Goal: Purchase product/service

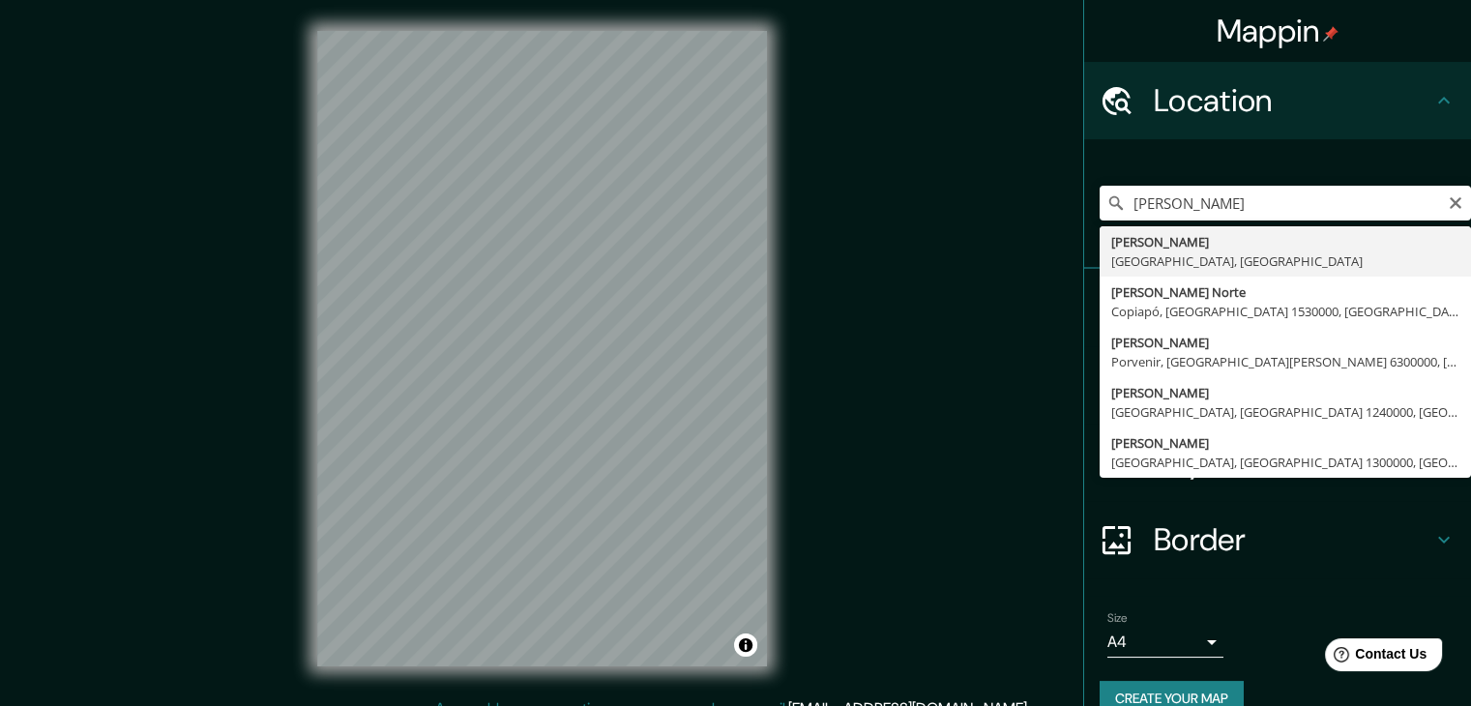
type input "[GEOGRAPHIC_DATA], [GEOGRAPHIC_DATA], [GEOGRAPHIC_DATA]"
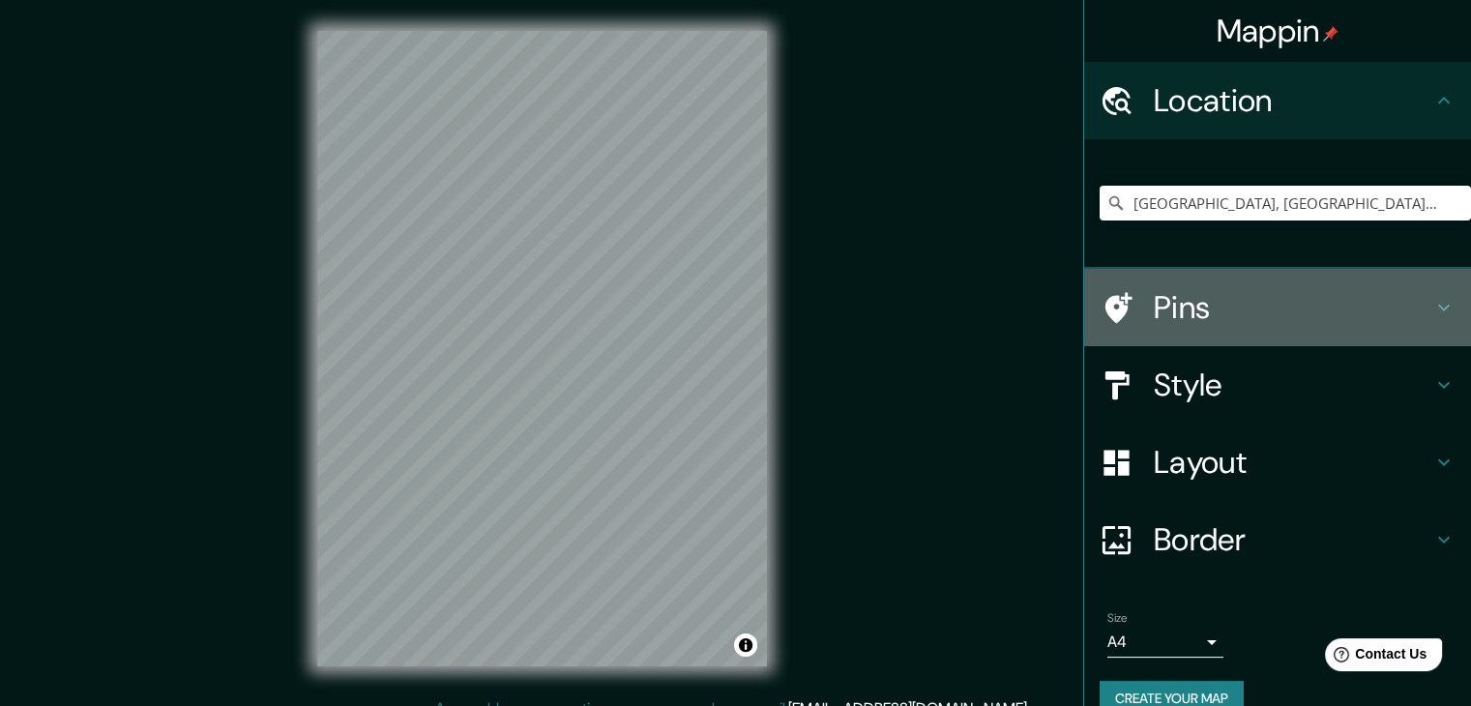
click at [1161, 314] on h4 "Pins" at bounding box center [1292, 307] width 278 height 39
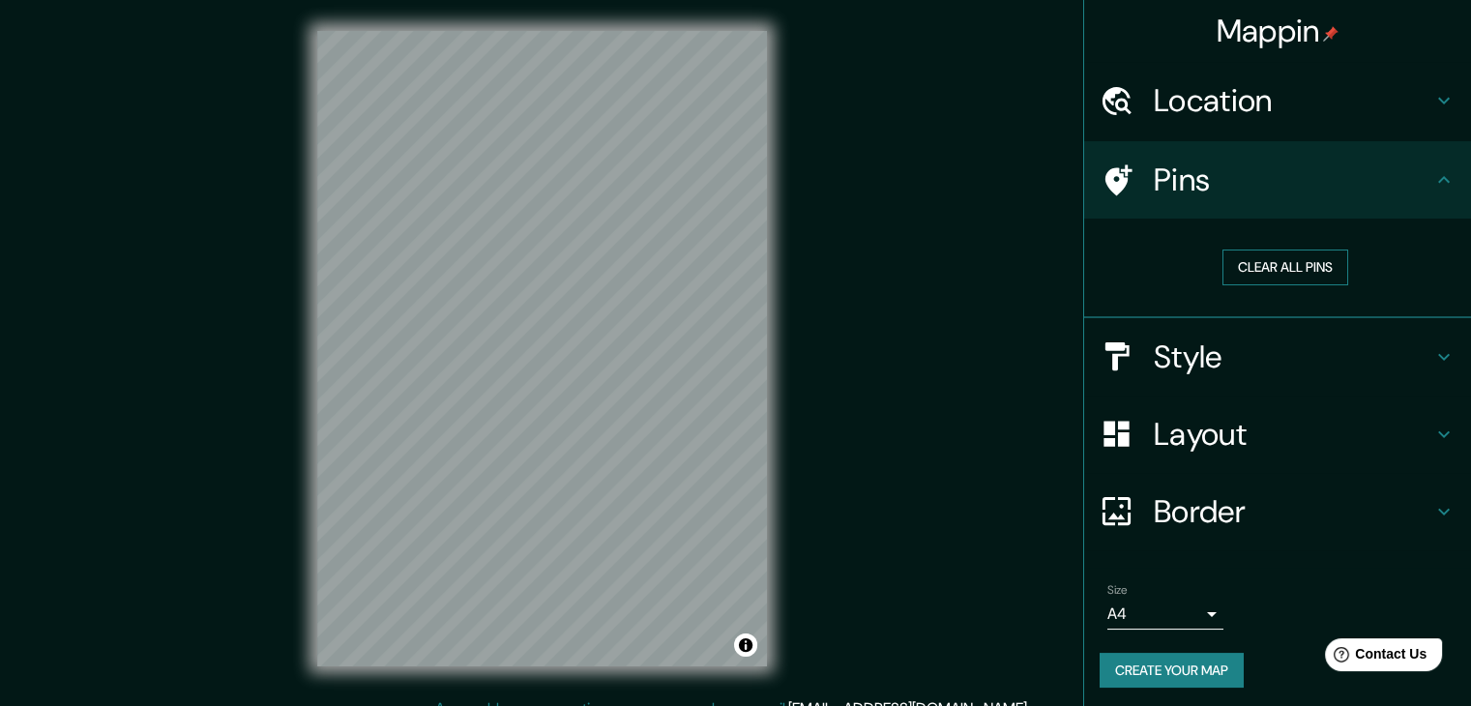
click at [1258, 261] on button "Clear all pins" at bounding box center [1285, 267] width 126 height 36
click at [1214, 351] on h4 "Style" at bounding box center [1292, 356] width 278 height 39
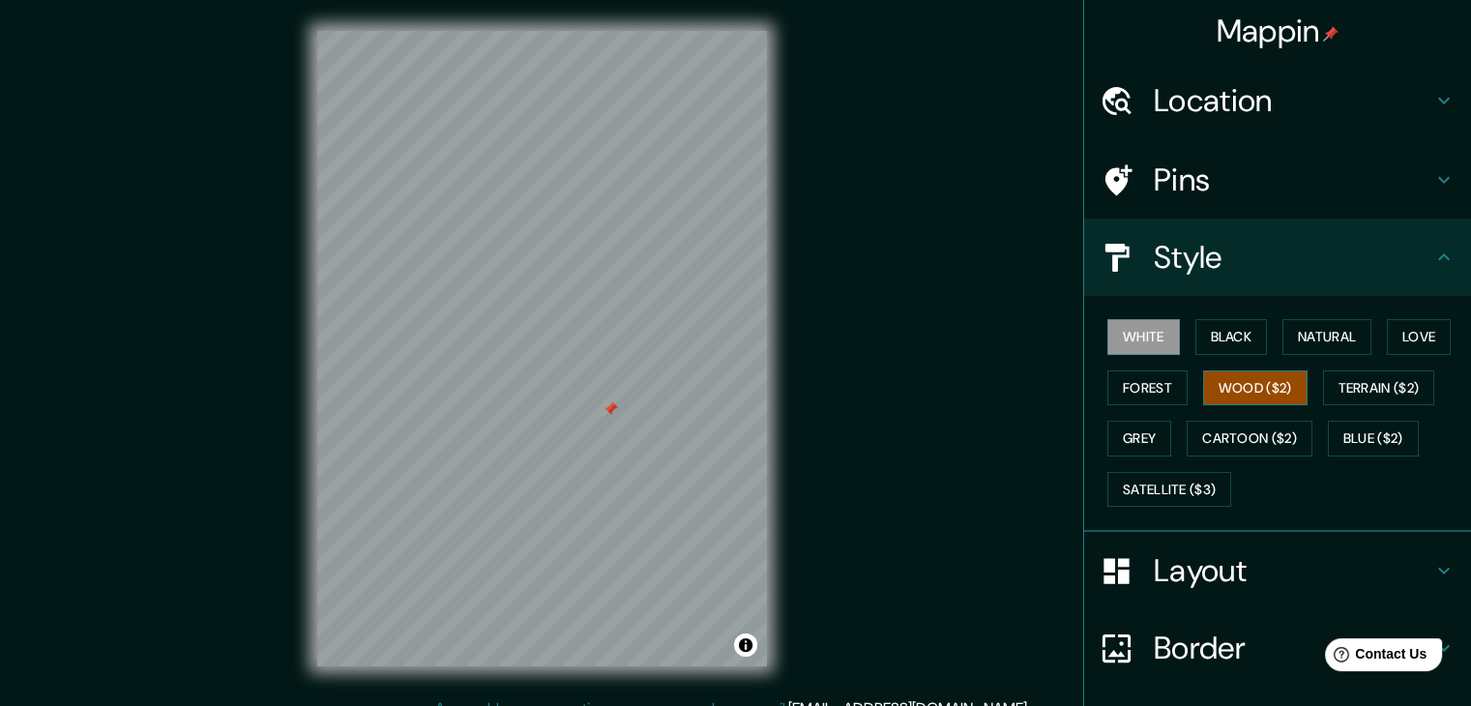
click at [1228, 373] on button "Wood ($2)" at bounding box center [1255, 388] width 104 height 36
click at [1236, 429] on button "Cartoon ($2)" at bounding box center [1249, 439] width 126 height 36
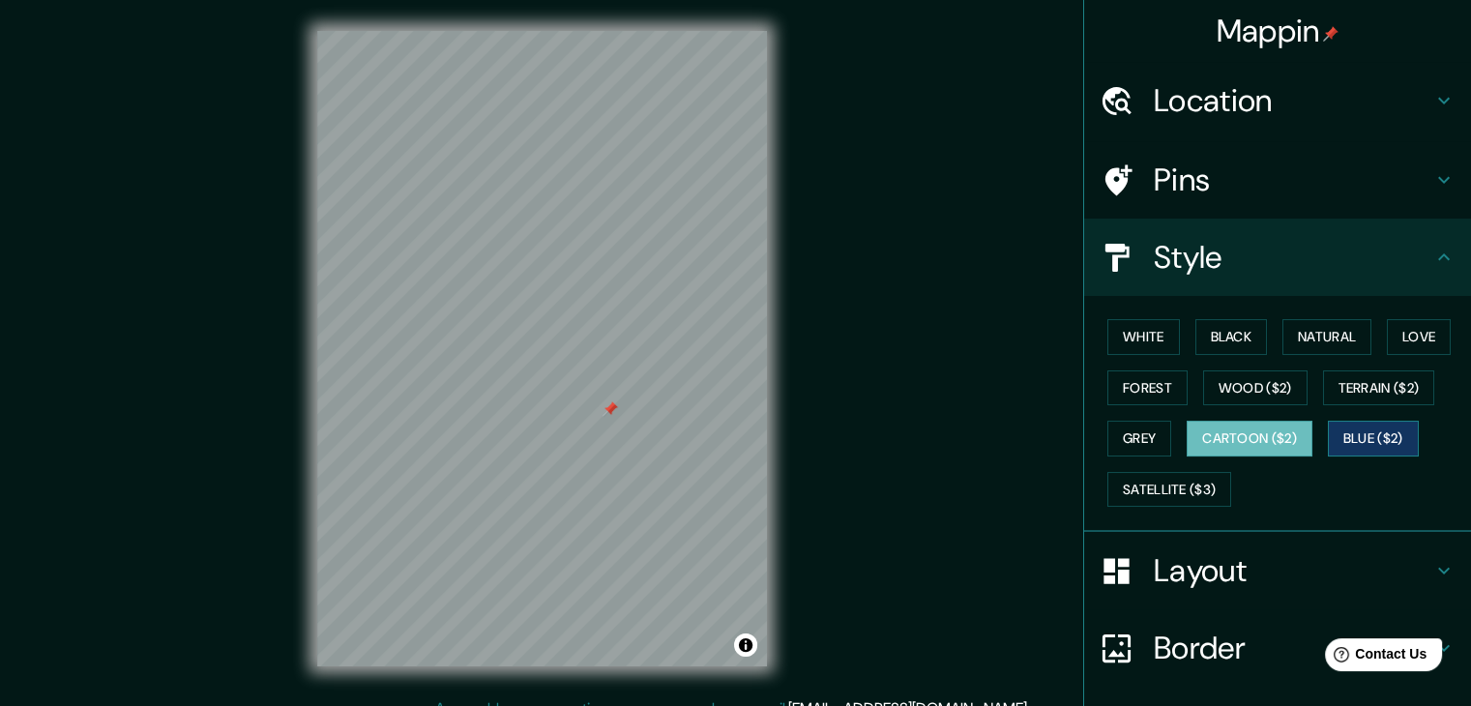
click at [1338, 428] on button "Blue ($2)" at bounding box center [1372, 439] width 91 height 36
click at [1191, 484] on button "Satellite ($3)" at bounding box center [1169, 490] width 124 height 36
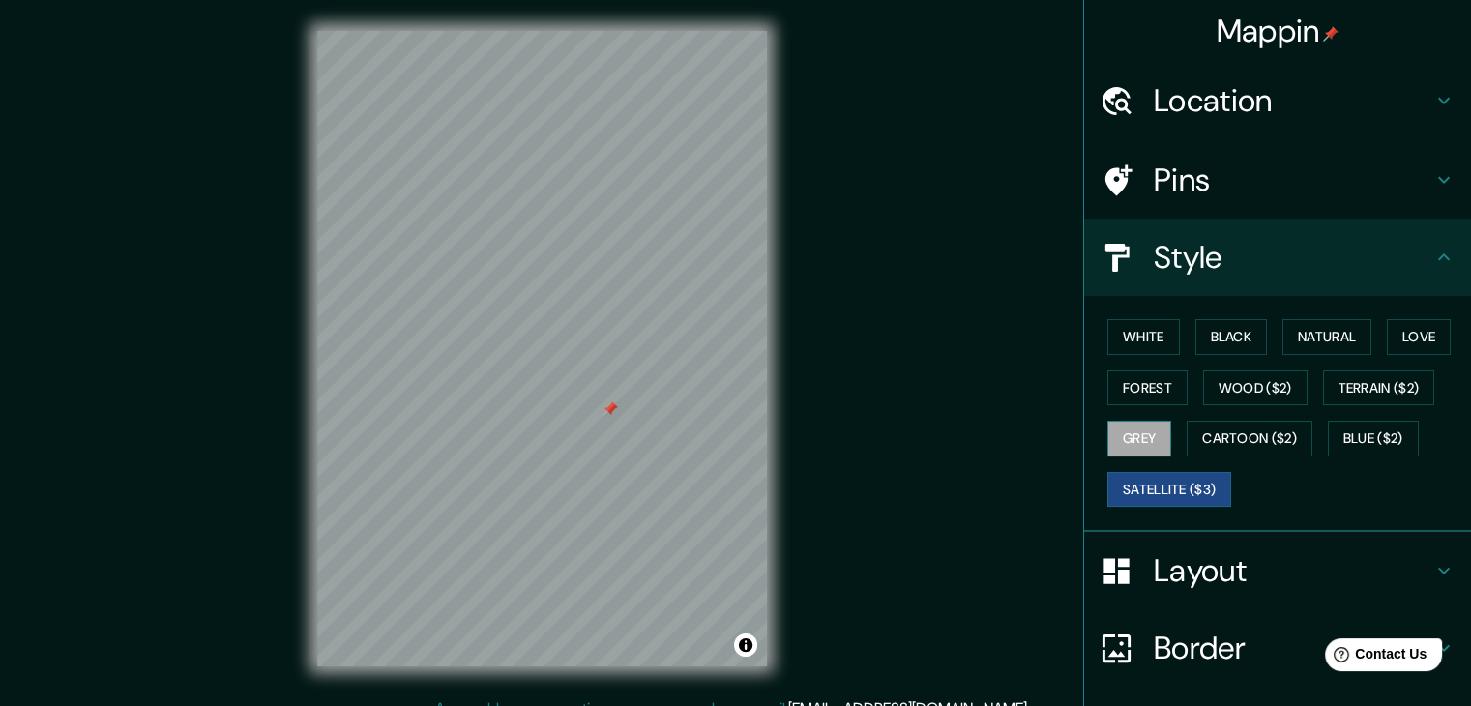
click at [1107, 439] on button "Grey" at bounding box center [1139, 439] width 64 height 36
click at [1116, 380] on button "Forest" at bounding box center [1147, 388] width 80 height 36
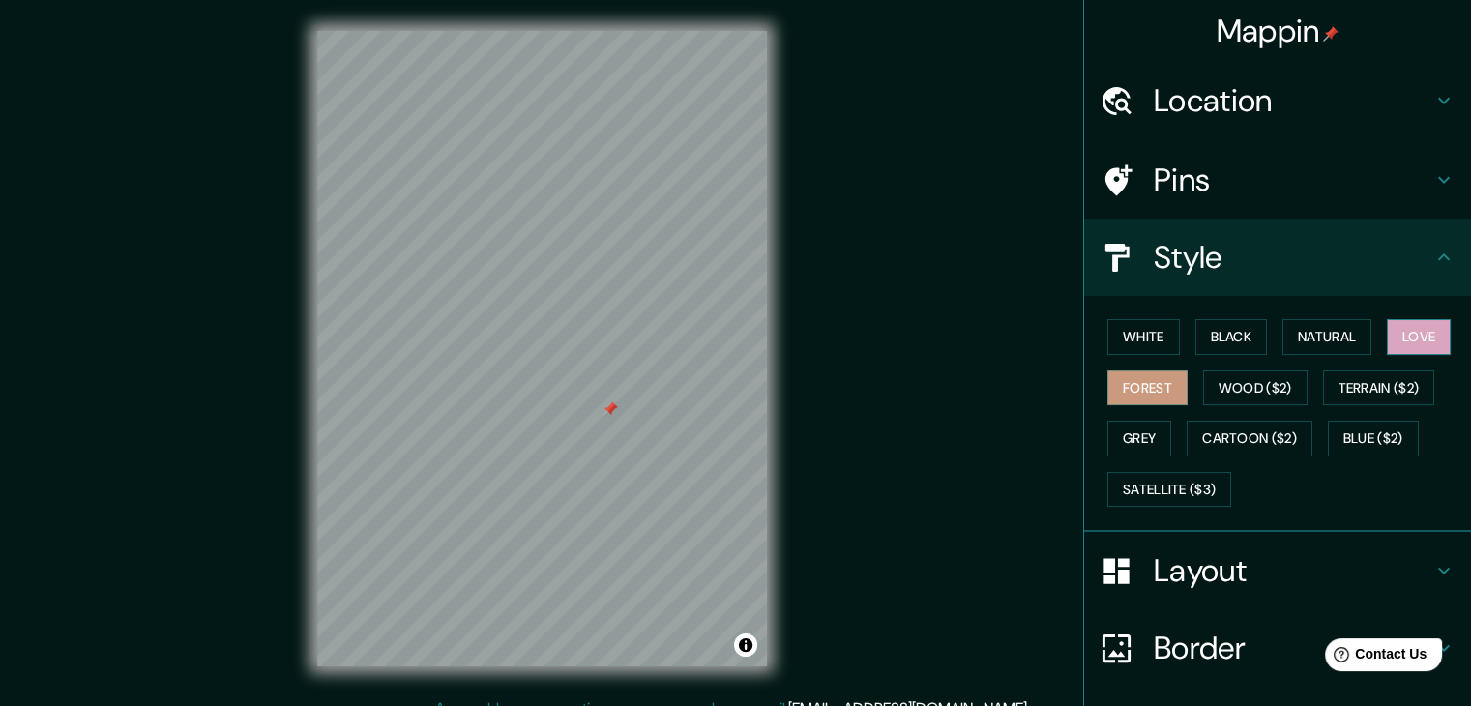
click at [1396, 328] on button "Love" at bounding box center [1418, 337] width 64 height 36
click at [1333, 330] on button "Natural" at bounding box center [1326, 337] width 89 height 36
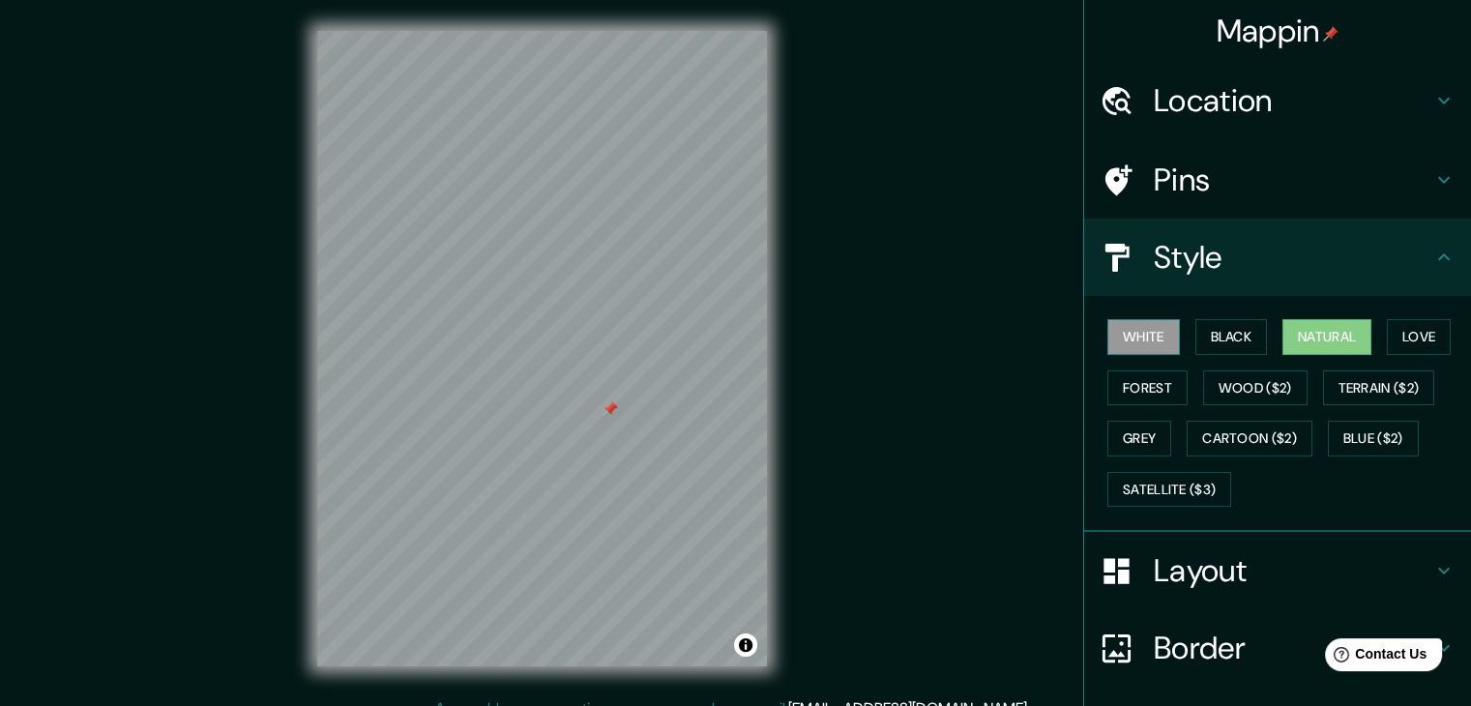
click at [1135, 341] on button "White" at bounding box center [1143, 337] width 73 height 36
click at [839, 368] on div "Mappin Location [GEOGRAPHIC_DATA], [GEOGRAPHIC_DATA], [GEOGRAPHIC_DATA] Pins St…" at bounding box center [735, 364] width 1471 height 728
drag, startPoint x: 608, startPoint y: 415, endPoint x: 616, endPoint y: 516, distance: 101.8
click at [676, 518] on div at bounding box center [683, 520] width 15 height 15
click at [688, 496] on div at bounding box center [692, 494] width 15 height 15
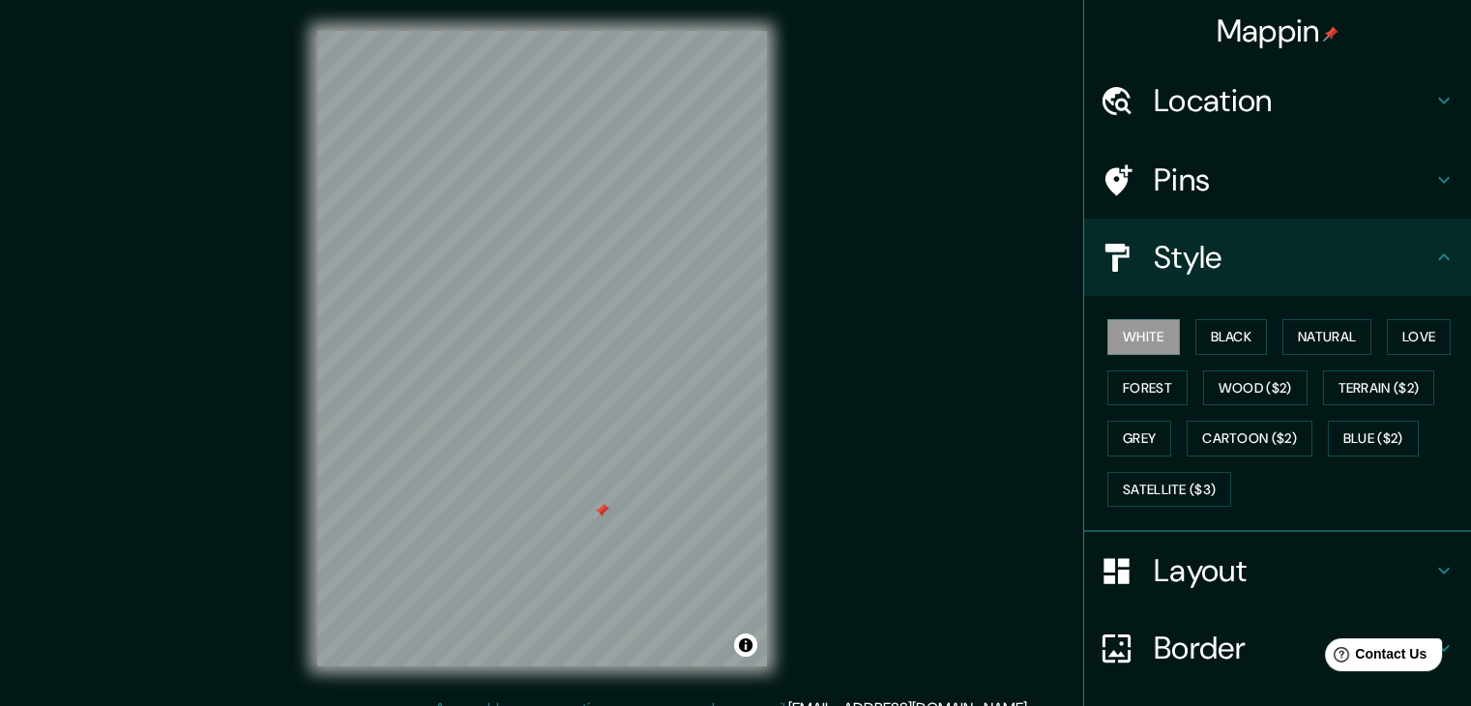
click at [599, 516] on div at bounding box center [601, 510] width 15 height 15
